Goal: Information Seeking & Learning: Find specific fact

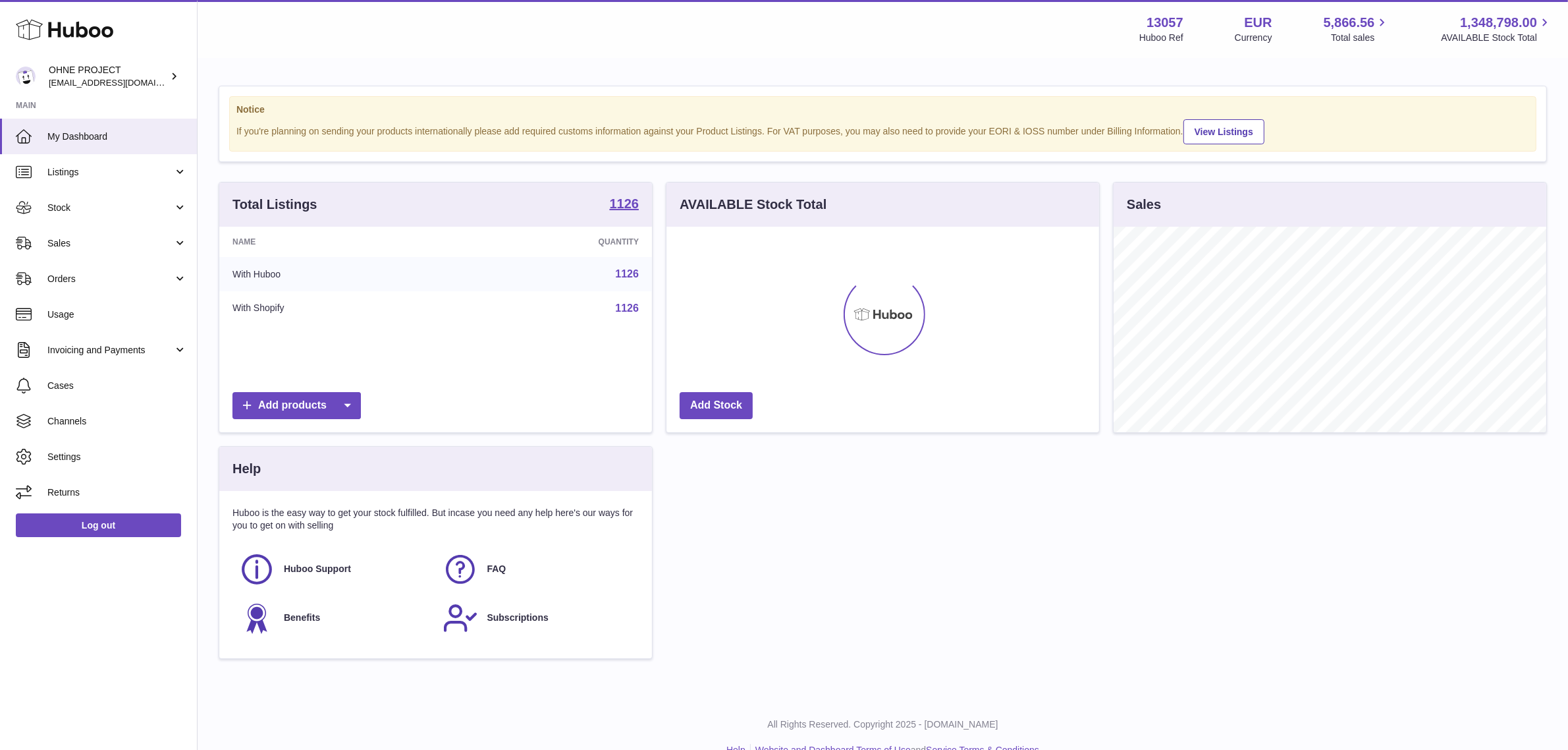
scroll to position [205, 433]
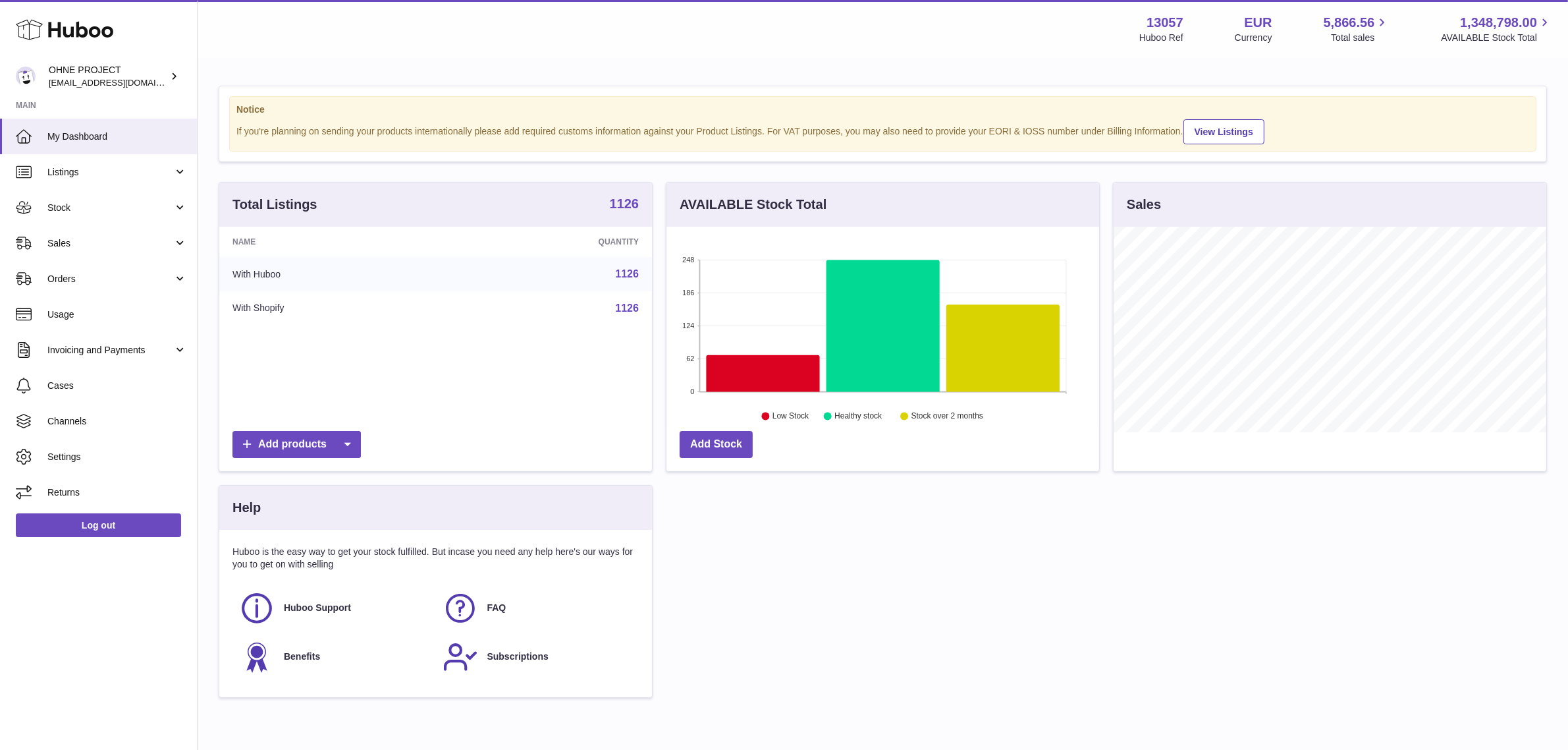
click at [618, 201] on strong "1126" at bounding box center [625, 203] width 30 height 13
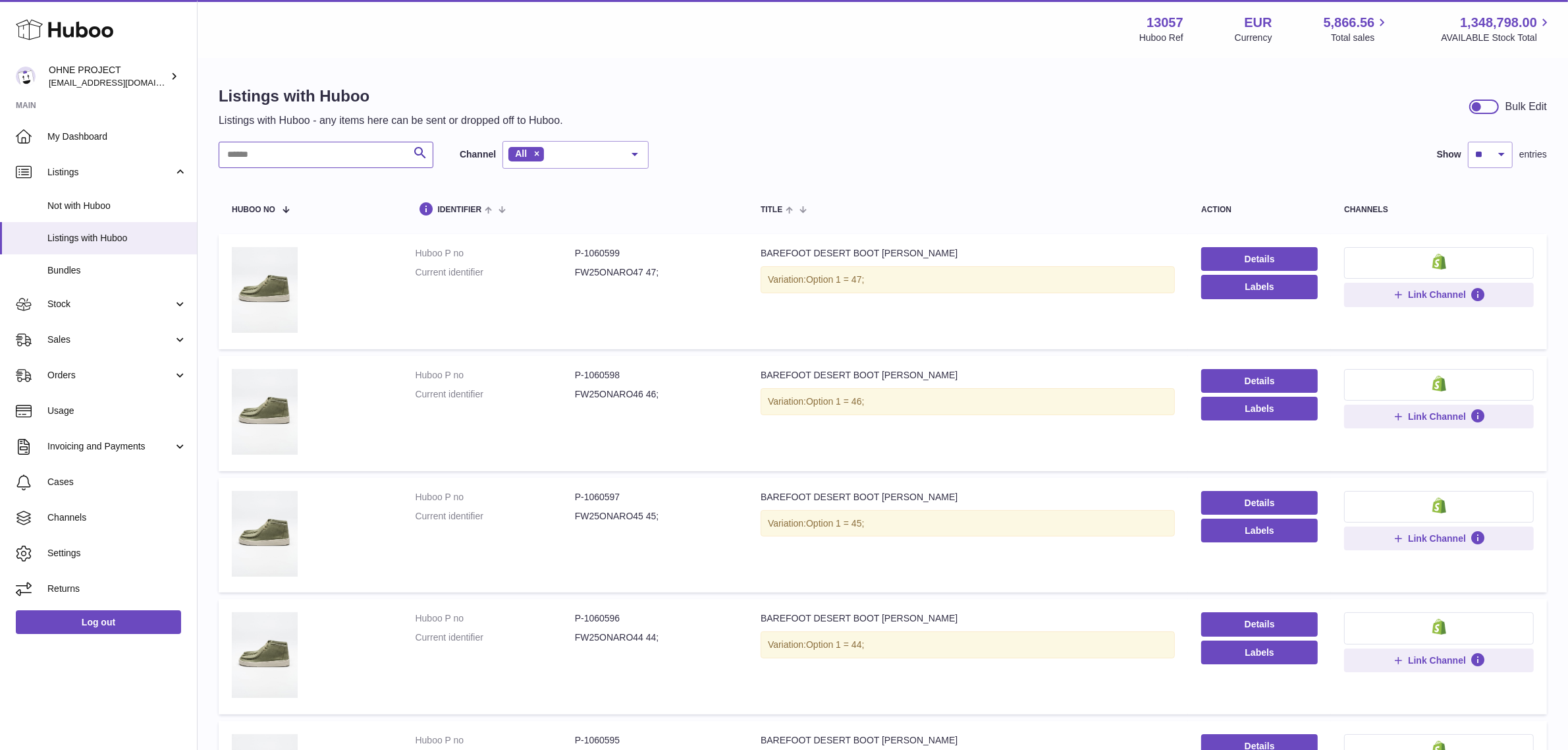
click at [344, 154] on input "text" at bounding box center [326, 154] width 215 height 27
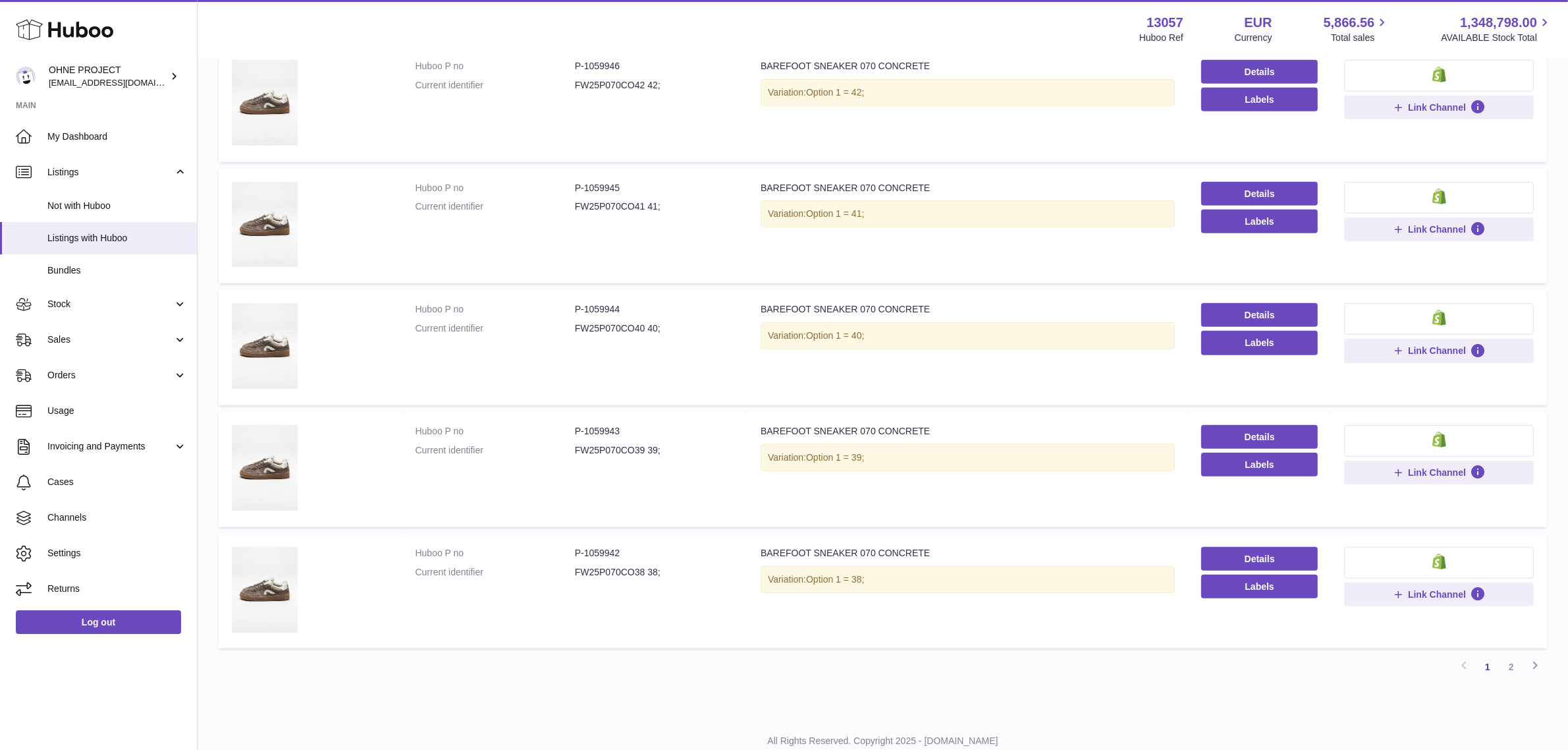
scroll to position [841, 0]
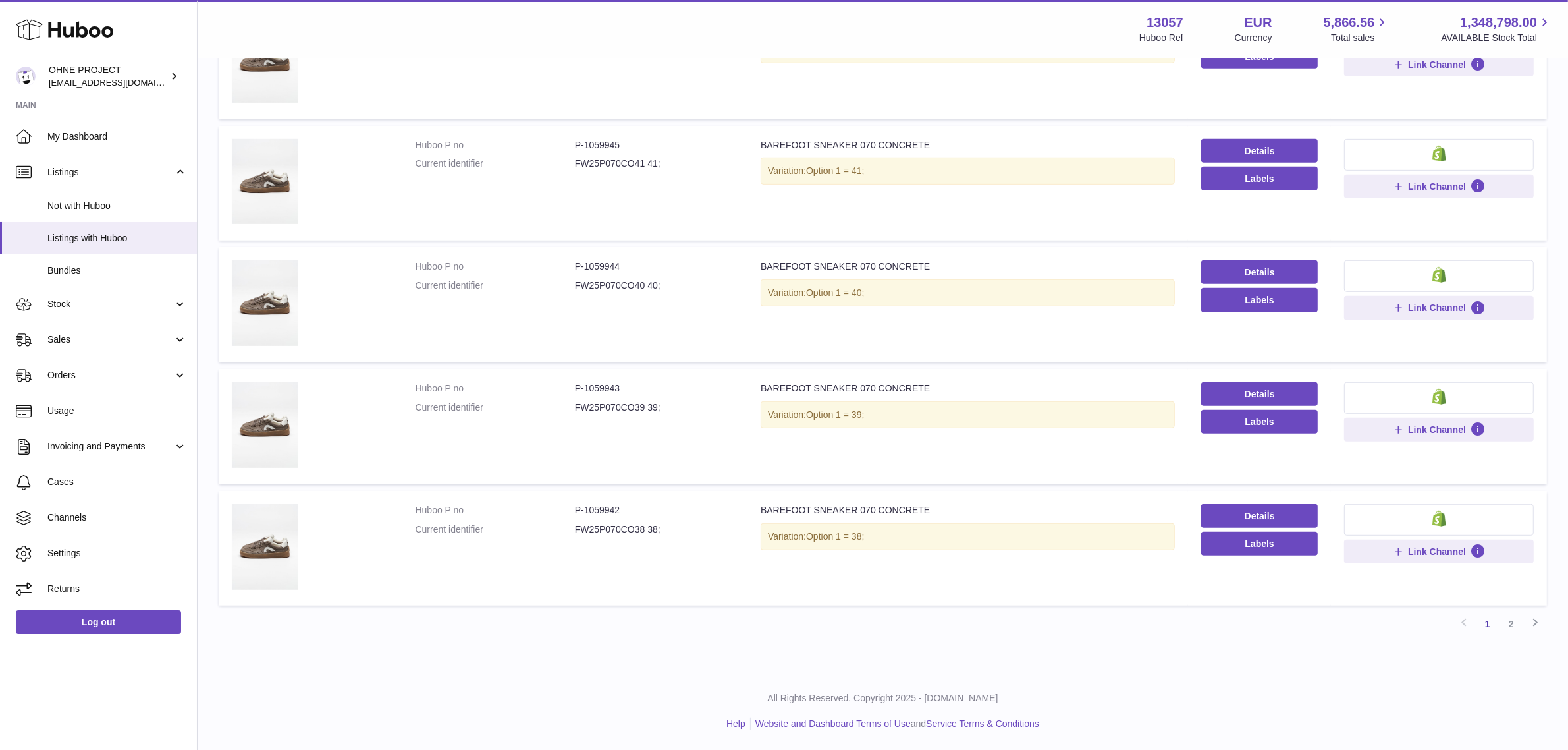
click at [603, 511] on dd "P-1059942" at bounding box center [655, 510] width 160 height 12
copy dd "1059942"
click at [619, 528] on dd "FW25P070CO38 38;" at bounding box center [655, 529] width 160 height 12
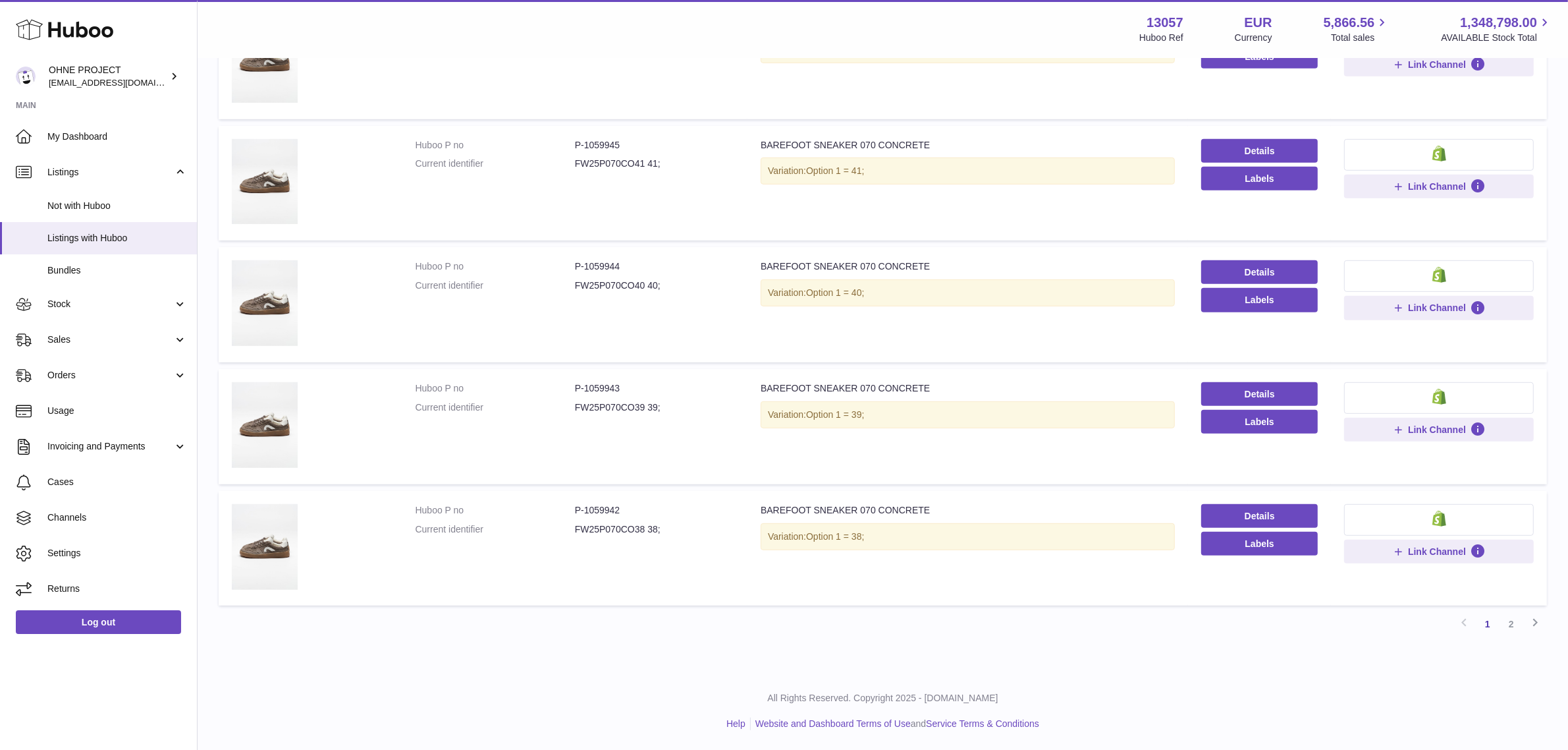
copy dd "FW25P070CO38"
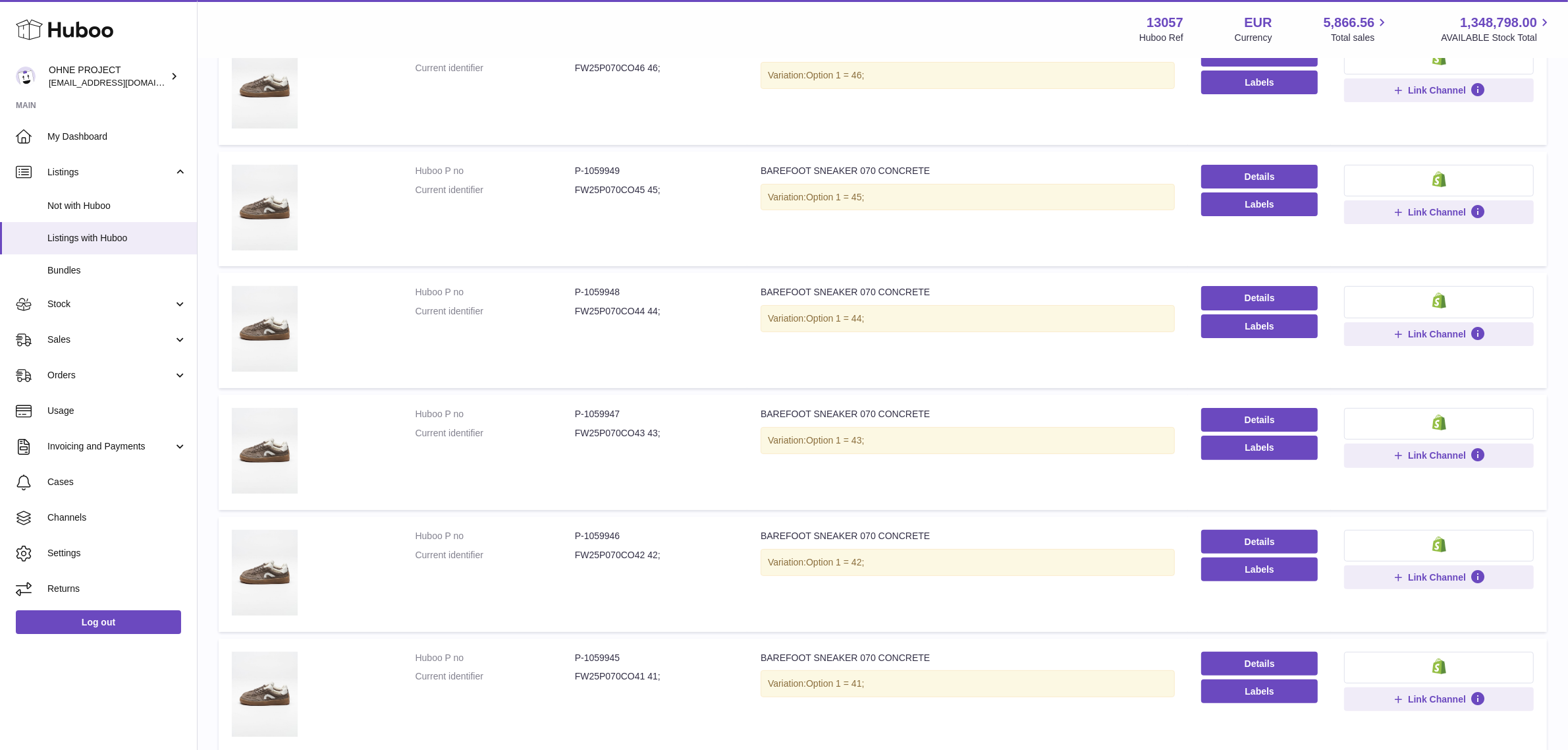
scroll to position [0, 0]
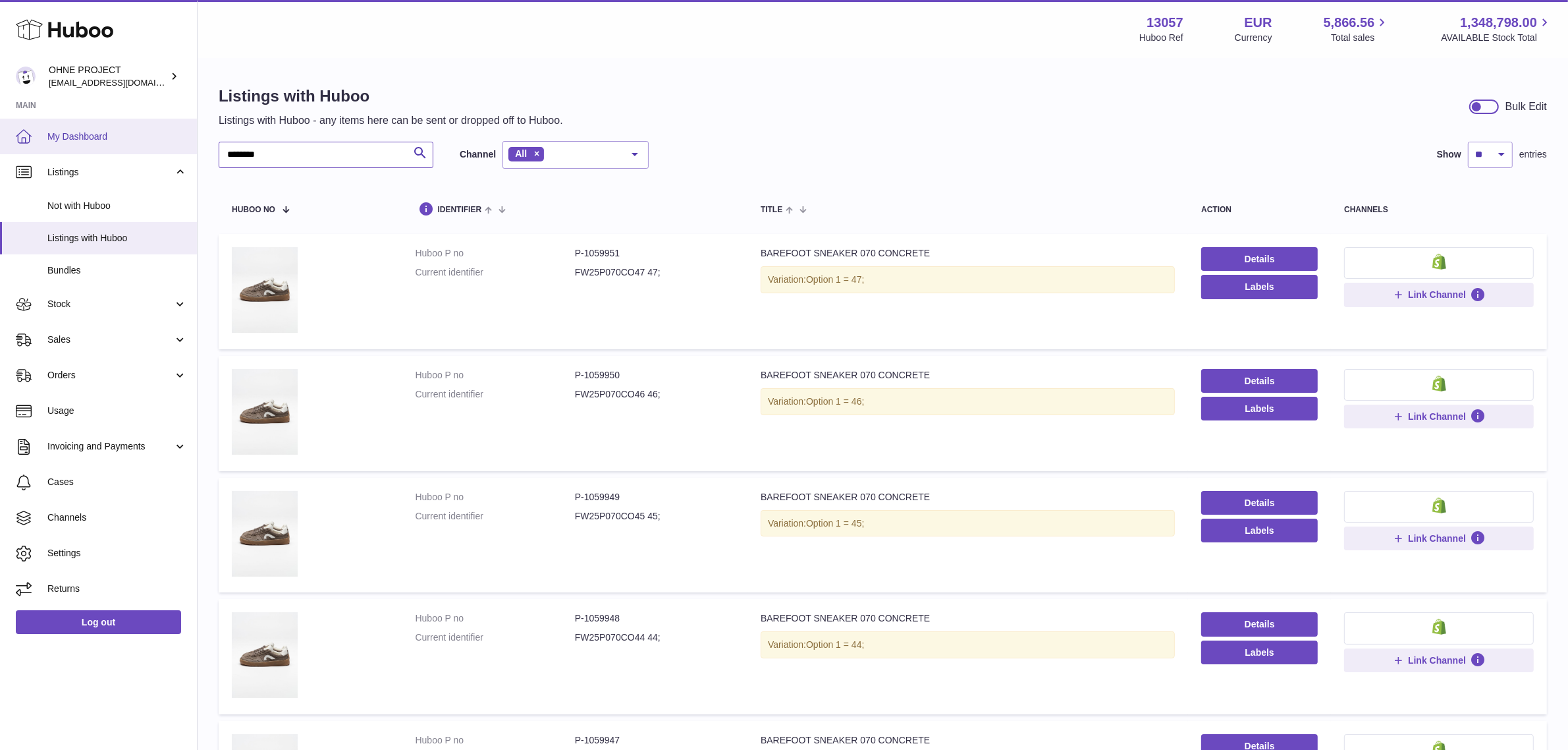
drag, startPoint x: 202, startPoint y: 152, endPoint x: 117, endPoint y: 152, distance: 85.0
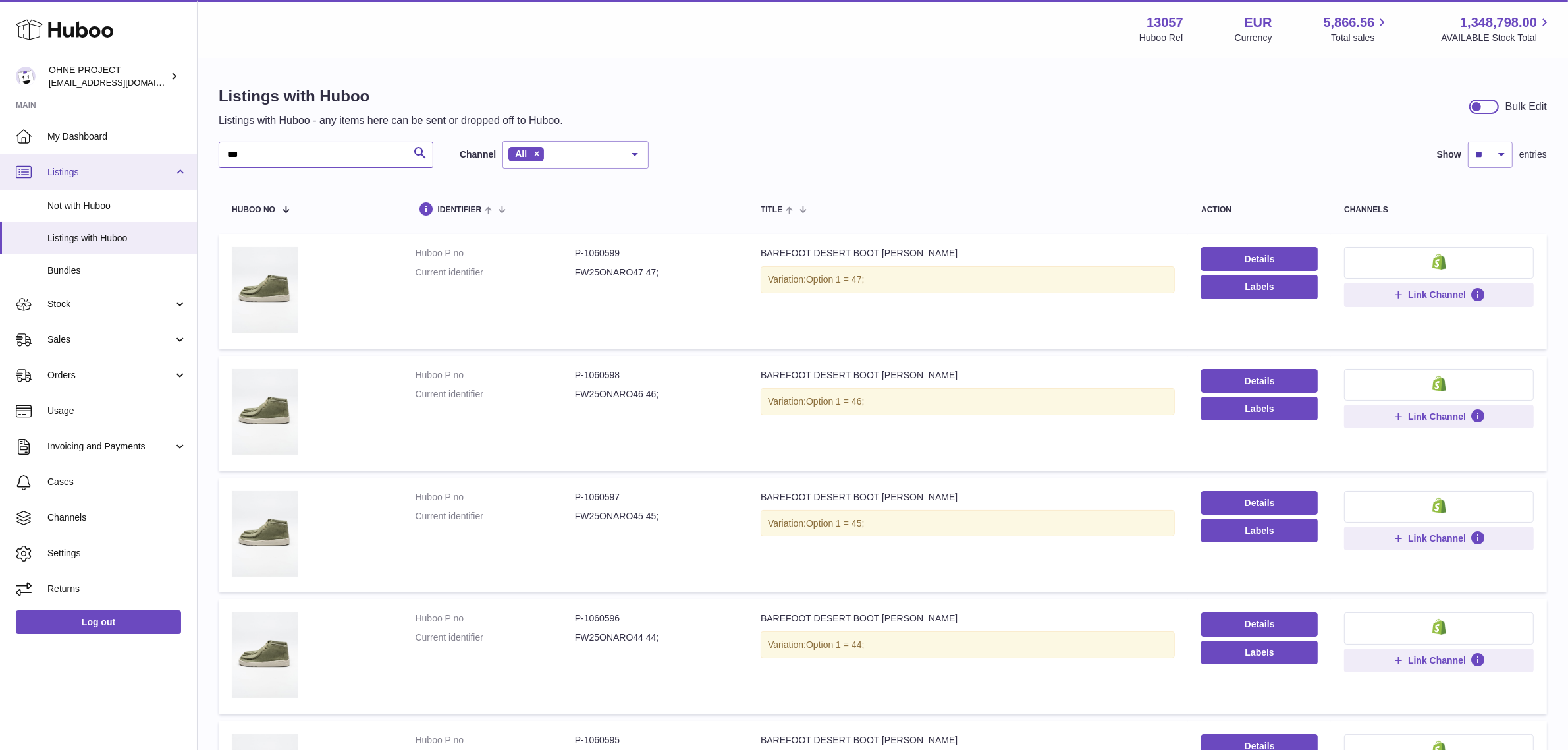
drag, startPoint x: 255, startPoint y: 159, endPoint x: 191, endPoint y: 160, distance: 64.0
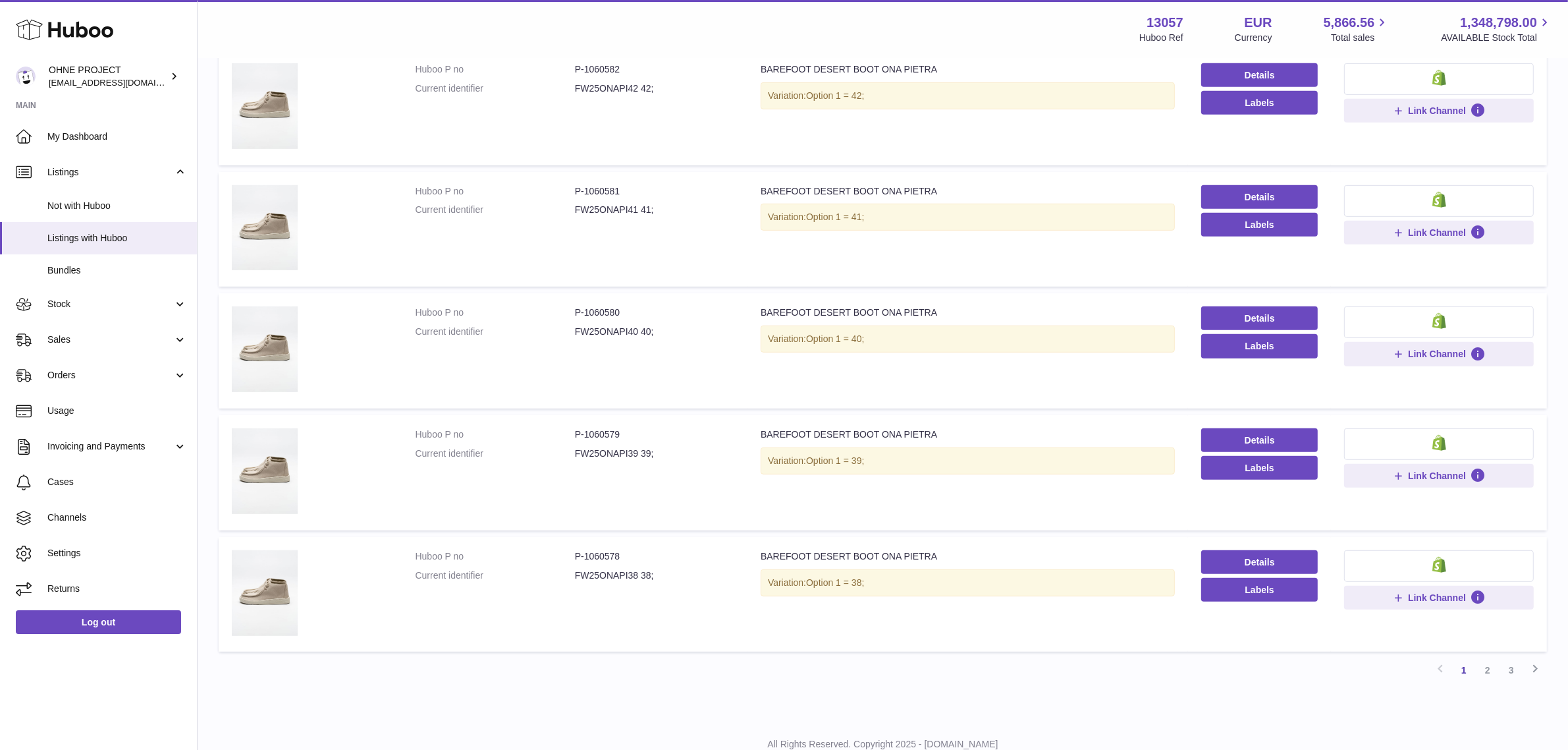
scroll to position [841, 0]
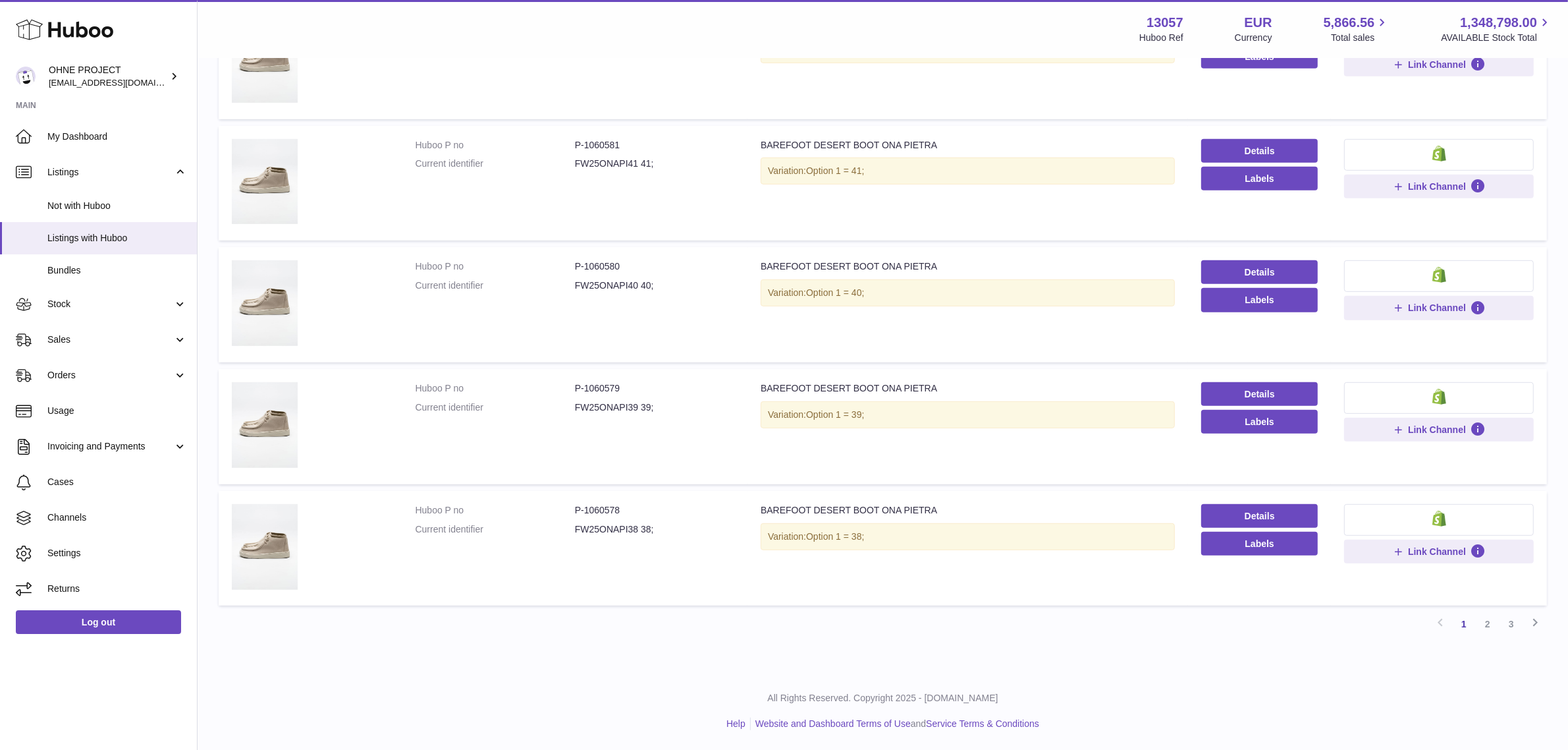
click at [616, 527] on dd "FW25ONAPI38 38;" at bounding box center [655, 529] width 160 height 12
copy dd "FW25ONAPI38"
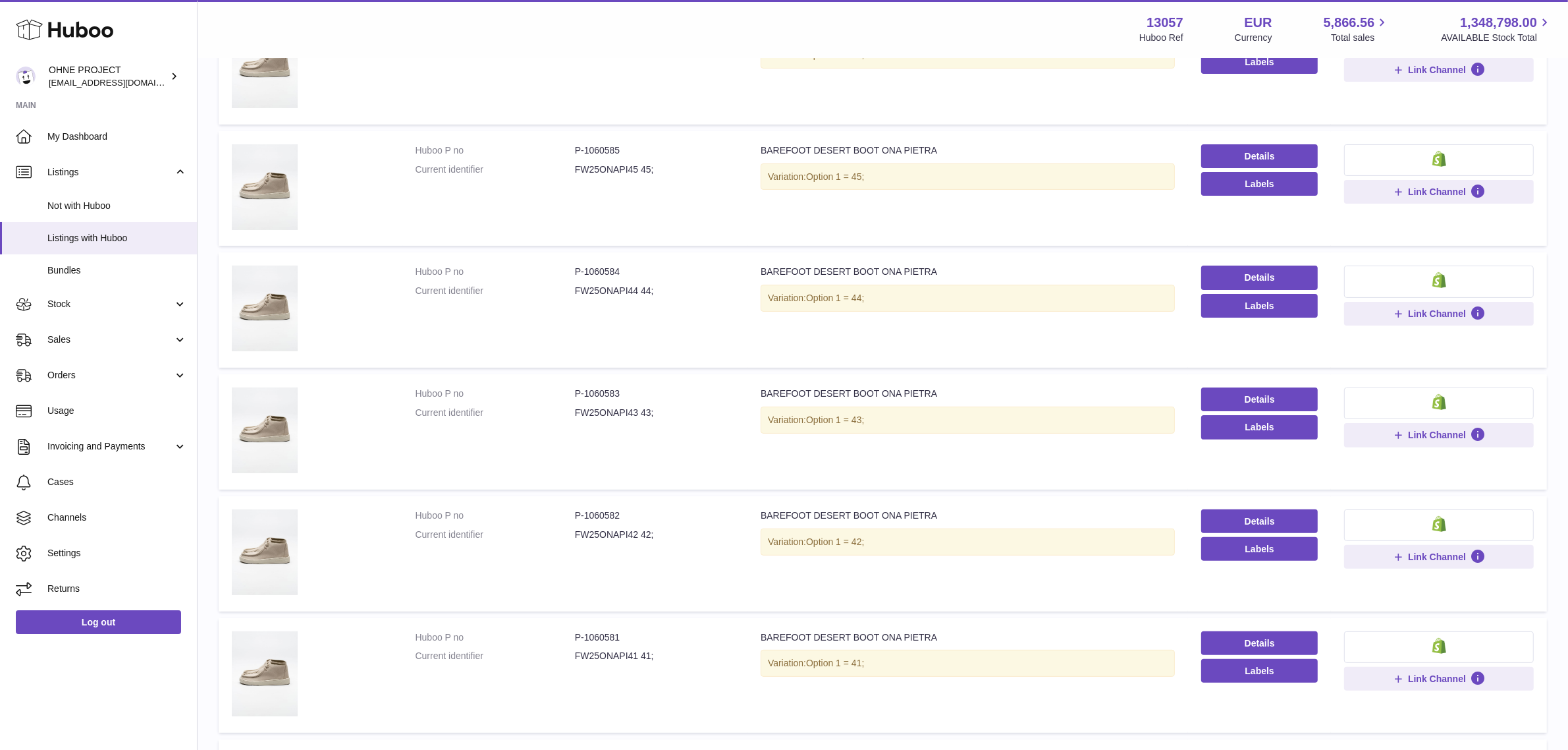
scroll to position [0, 0]
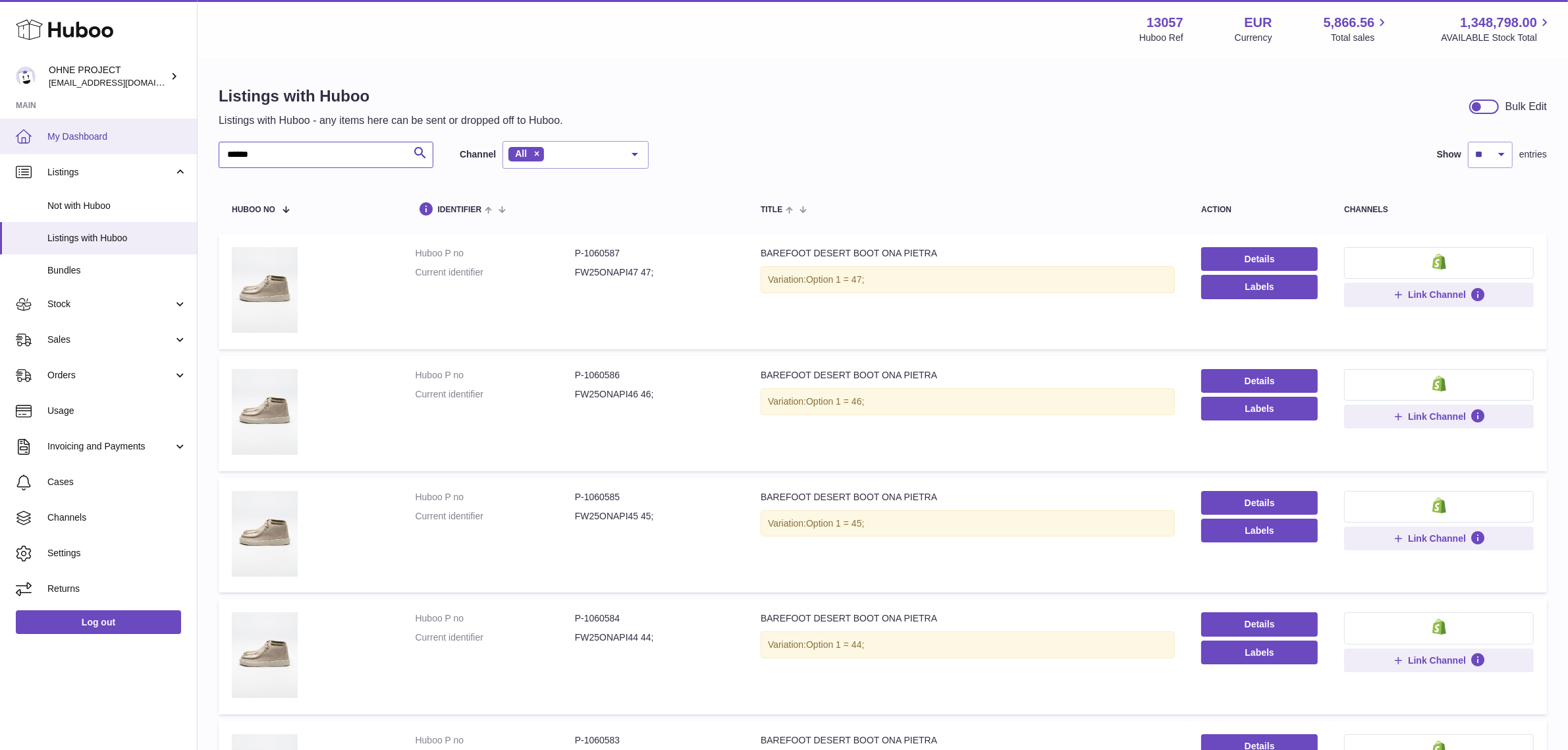
drag, startPoint x: 303, startPoint y: 152, endPoint x: 139, endPoint y: 148, distance: 164.0
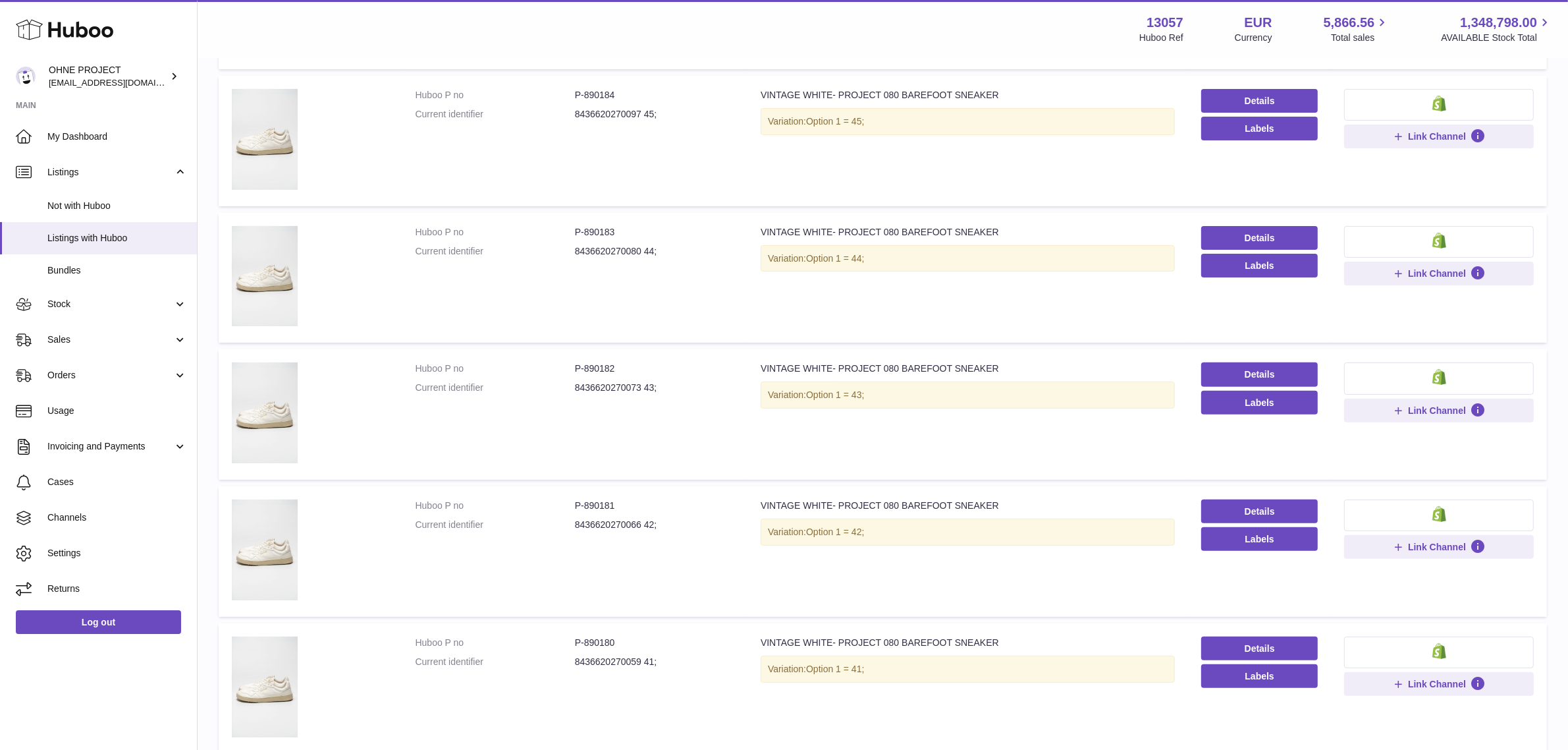
scroll to position [577, 0]
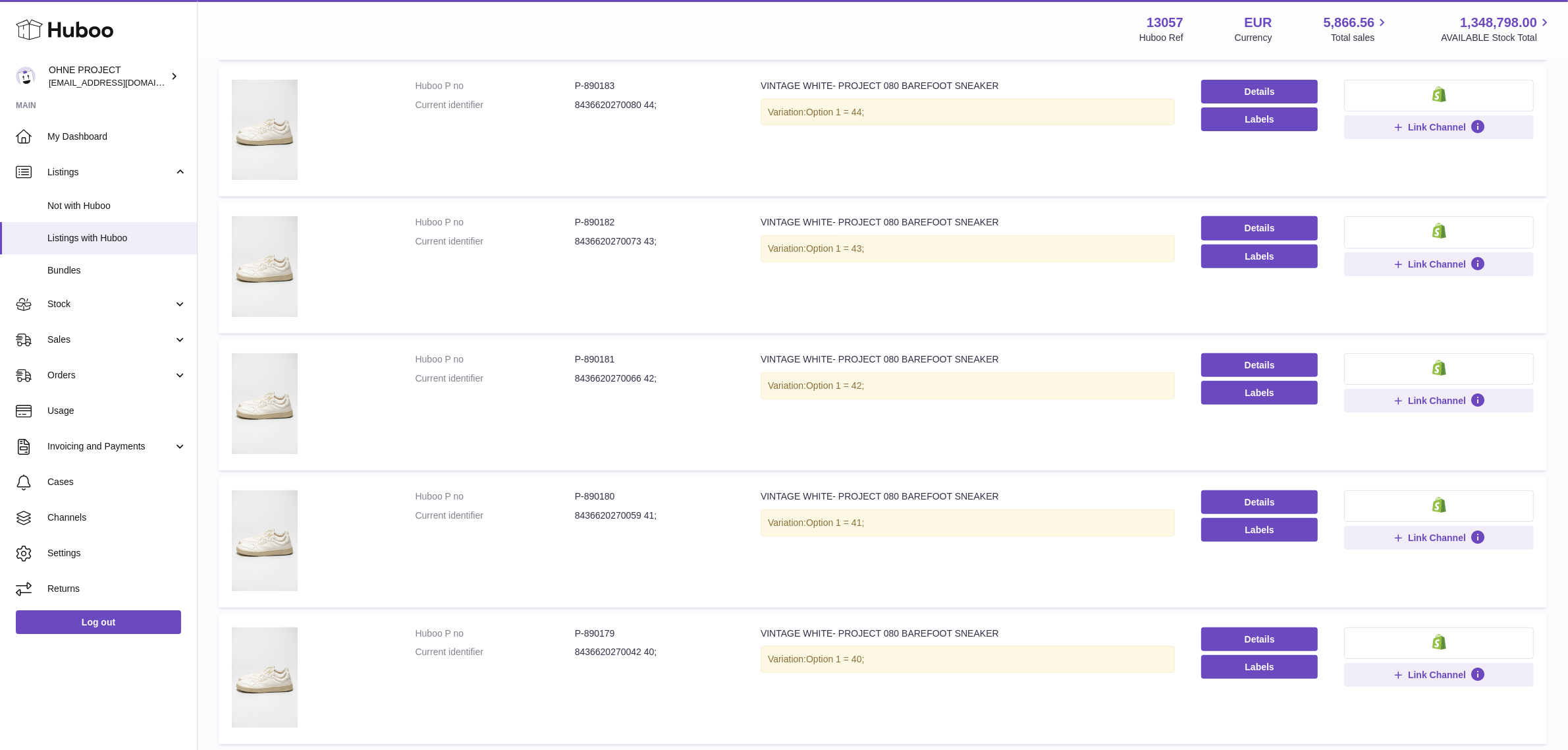
type input "**********"
click at [609, 521] on dd "8436620270059 41;" at bounding box center [655, 515] width 160 height 12
click at [1250, 506] on link "Details" at bounding box center [1260, 502] width 117 height 24
drag, startPoint x: 833, startPoint y: 500, endPoint x: 987, endPoint y: 498, distance: 154.0
click at [987, 498] on div "VINTAGE WHITE- PROJECT 080 BAREFOOT SNEAKER" at bounding box center [968, 496] width 415 height 12
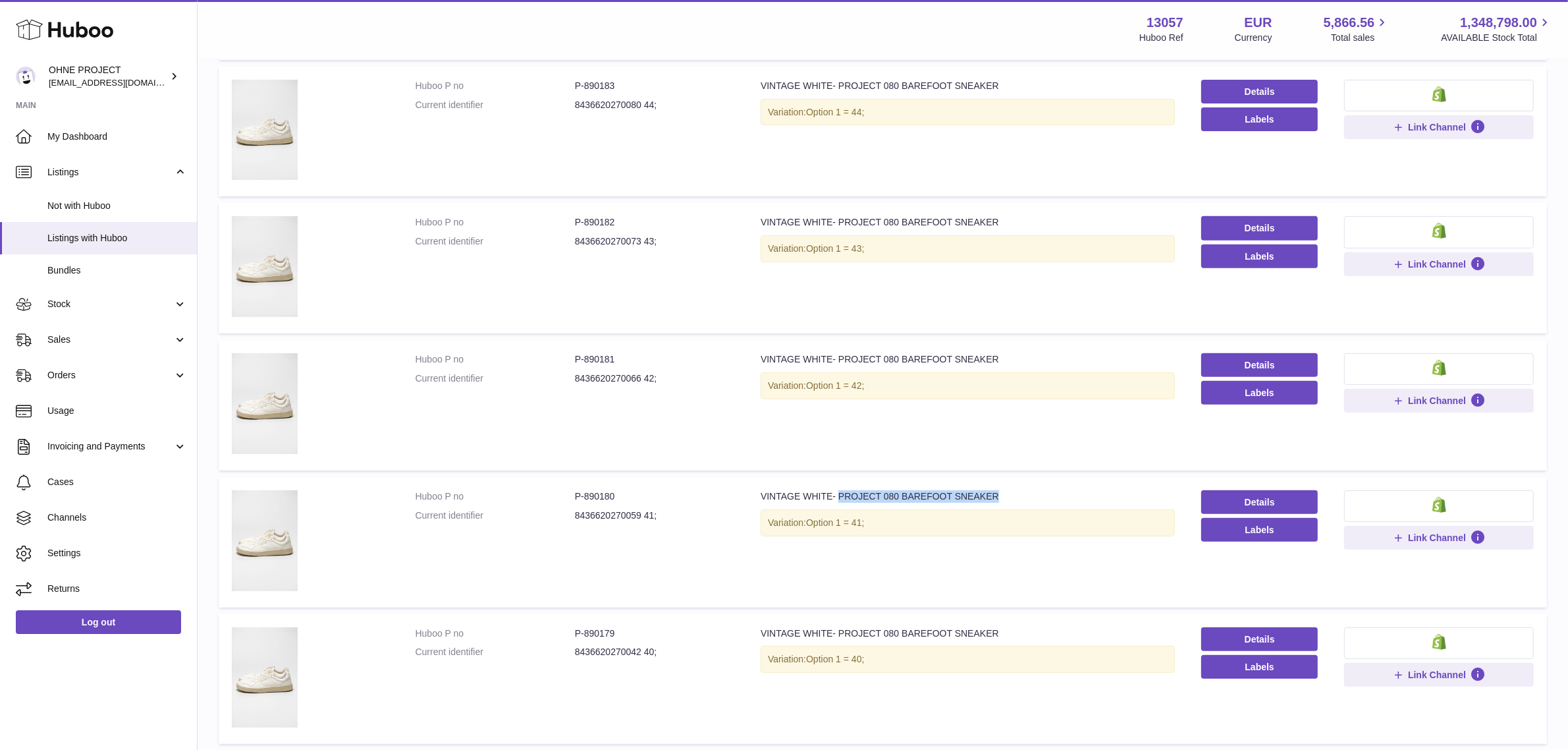
copy div "PROJECT 080 BAREFOOT SNEAKER"
click at [792, 494] on div "VINTAGE WHITE- PROJECT 080 BAREFOOT SNEAKER" at bounding box center [968, 496] width 415 height 12
drag, startPoint x: 753, startPoint y: 496, endPoint x: 987, endPoint y: 495, distance: 234.0
click at [987, 495] on td "Title VINTAGE WHITE- PROJECT 080 BAREFOOT SNEAKER Variation: Option 1 = 41;" at bounding box center [968, 543] width 440 height 131
copy div "VINTAGE WHITE- PROJECT 080 BAREFOOT SNEAKER"
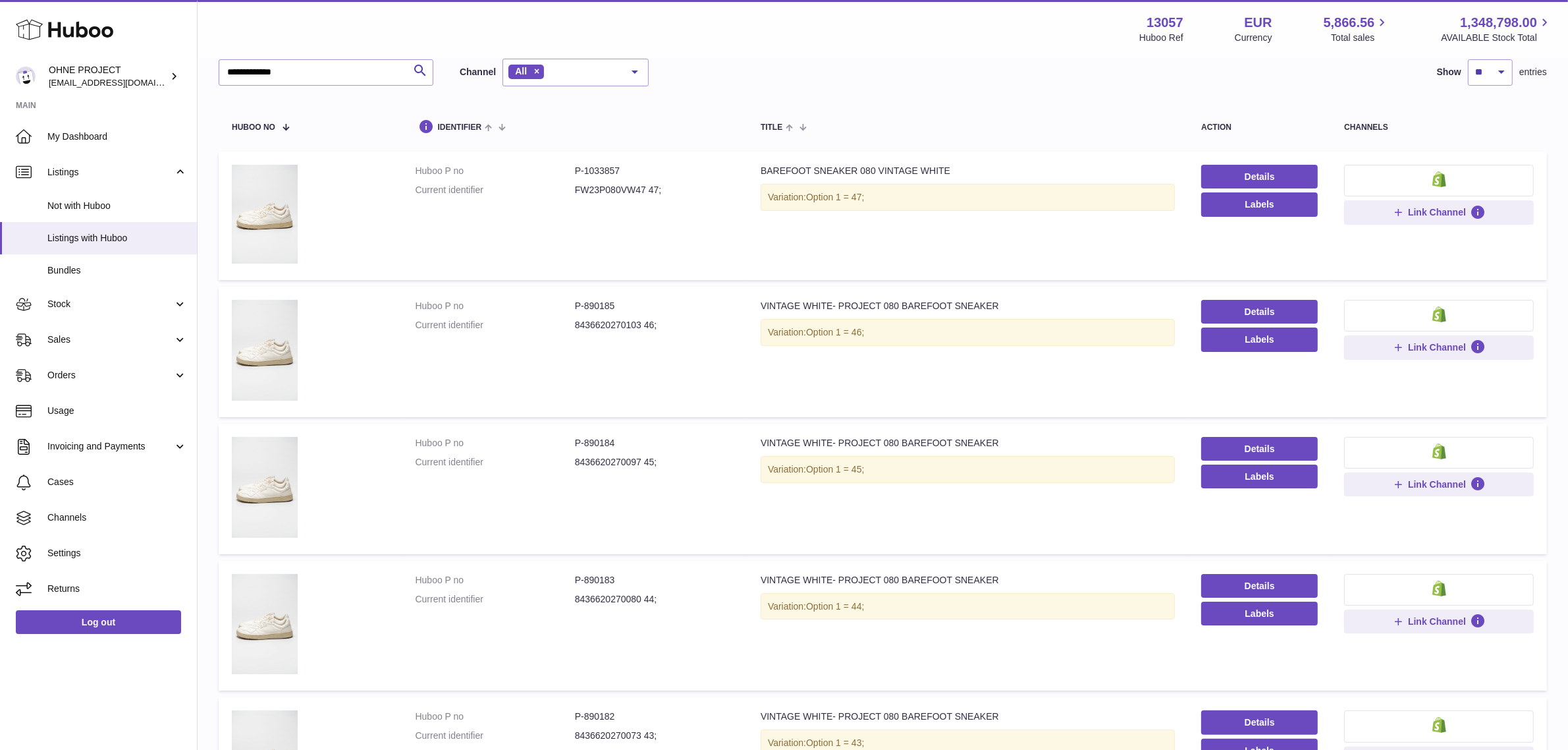
scroll to position [0, 0]
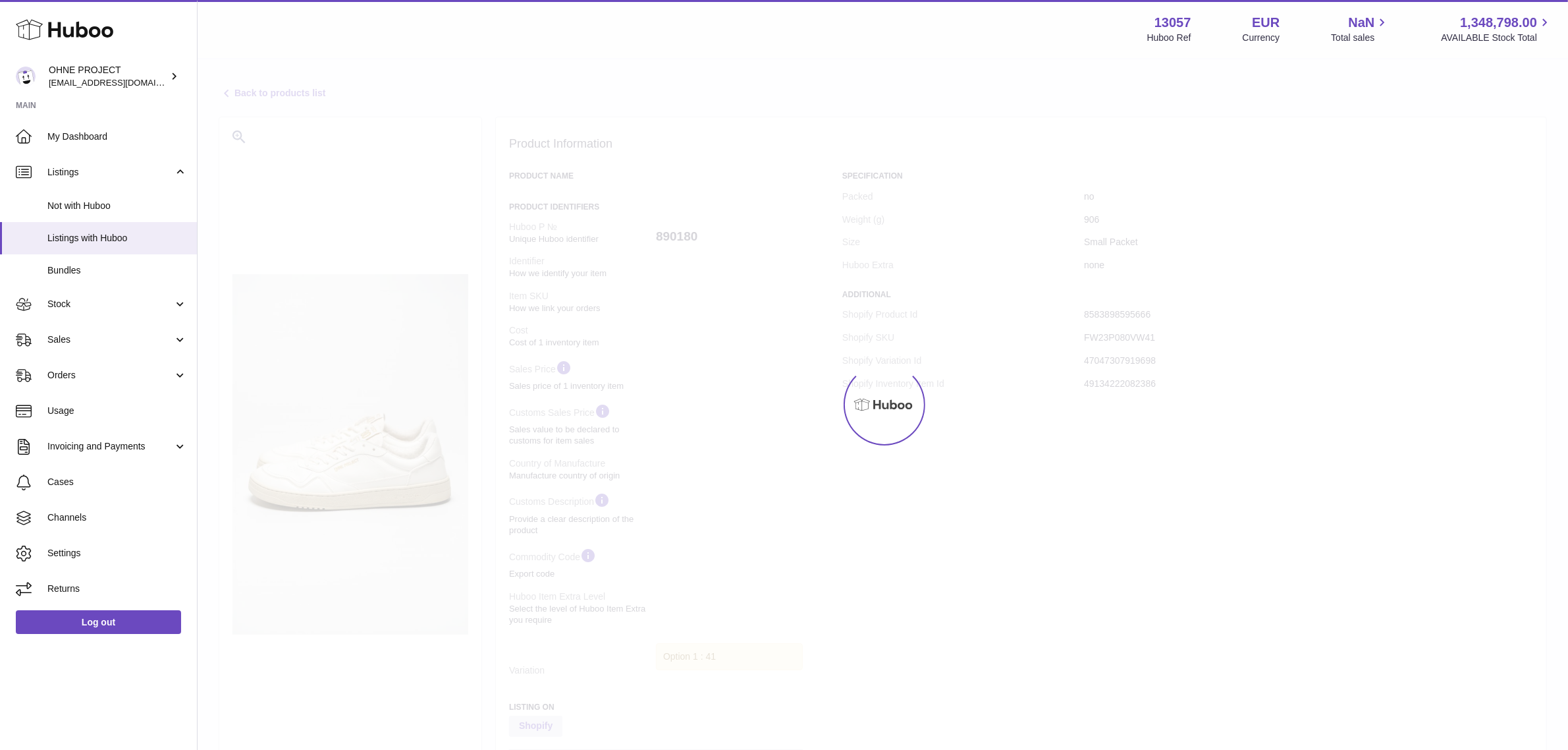
select select "***"
select select "****"
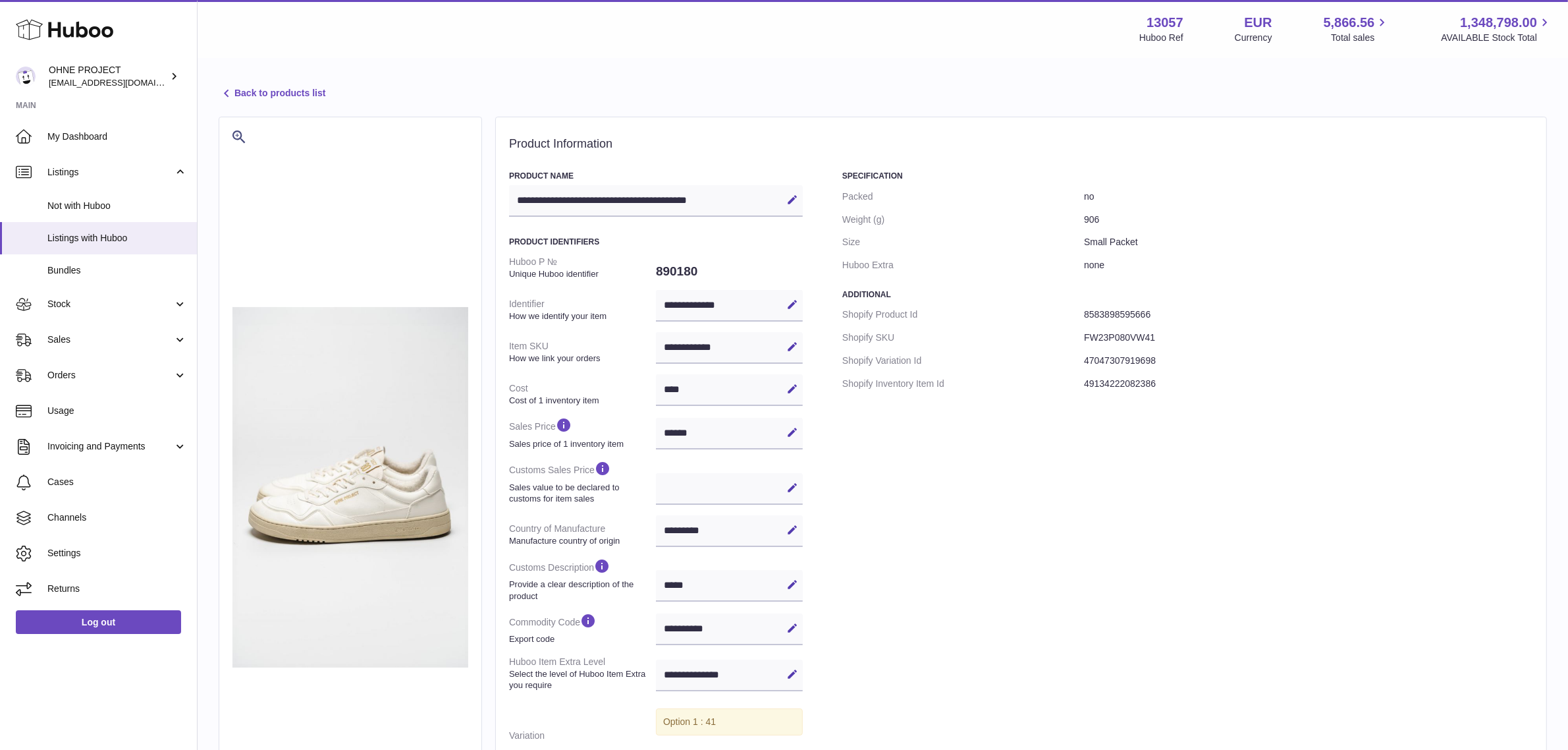
click at [1115, 337] on dd "FW23P080VW41" at bounding box center [1308, 338] width 449 height 23
copy dd "FW23P080VW41"
